Goal: Task Accomplishment & Management: Use online tool/utility

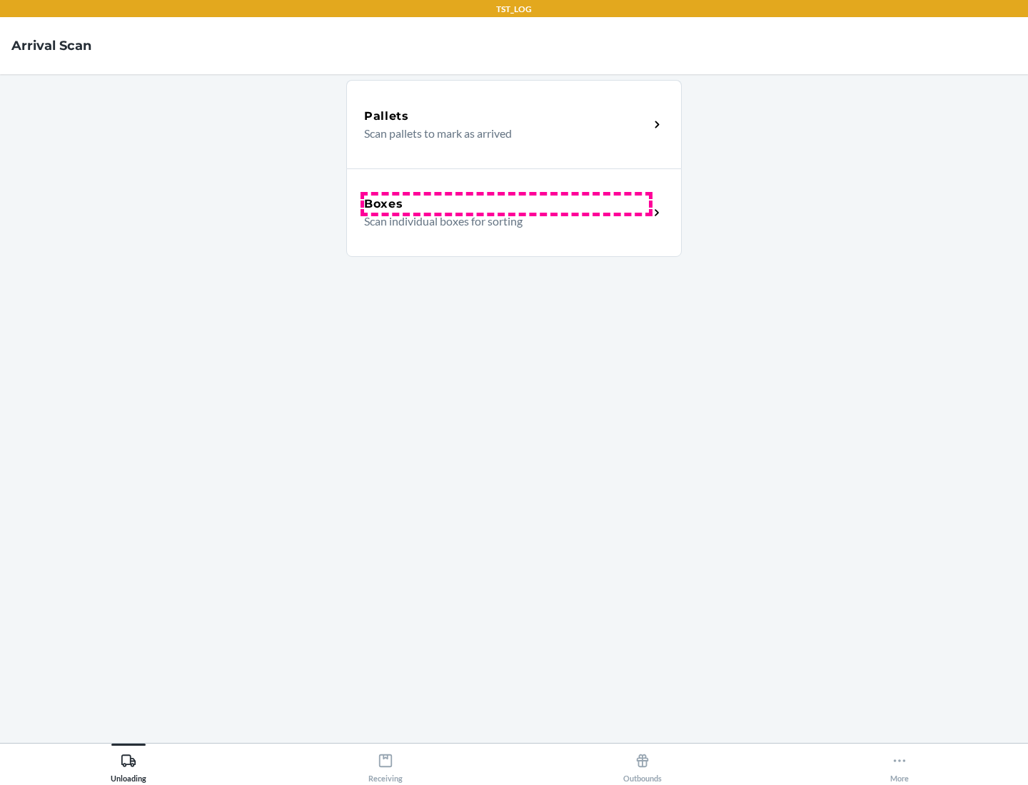
click at [506, 204] on div "Boxes" at bounding box center [506, 204] width 285 height 17
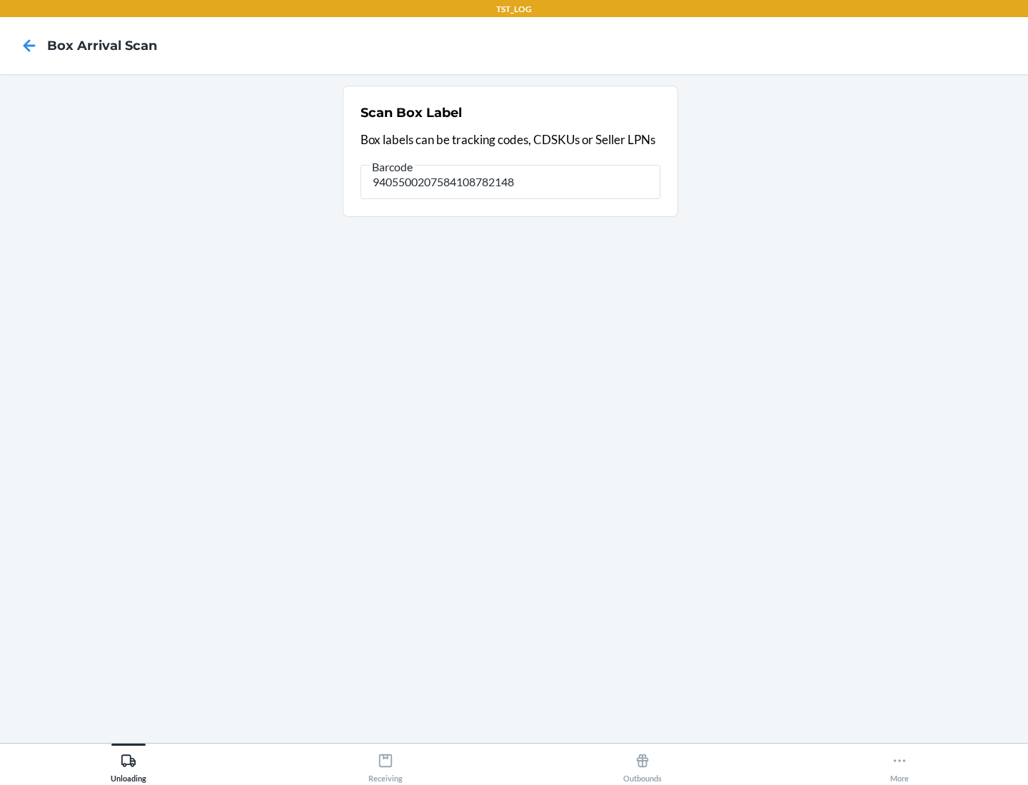
type input "9405500207584108782148"
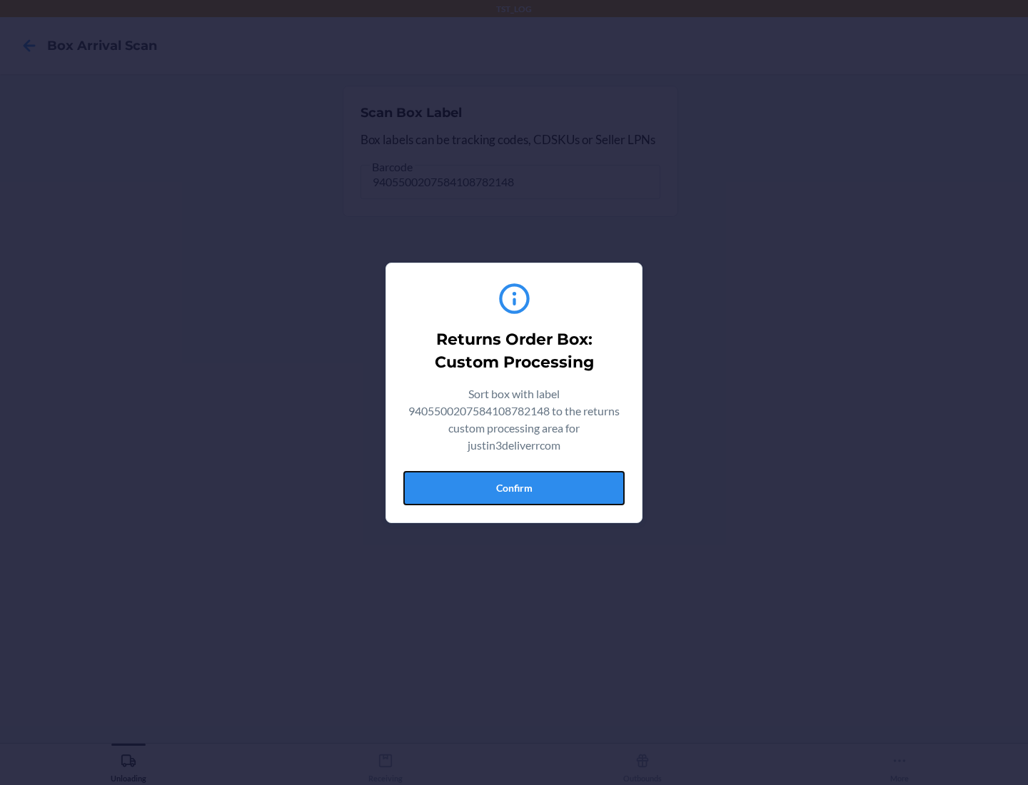
click at [514, 487] on button "Confirm" at bounding box center [513, 488] width 221 height 34
